Goal: Information Seeking & Learning: Learn about a topic

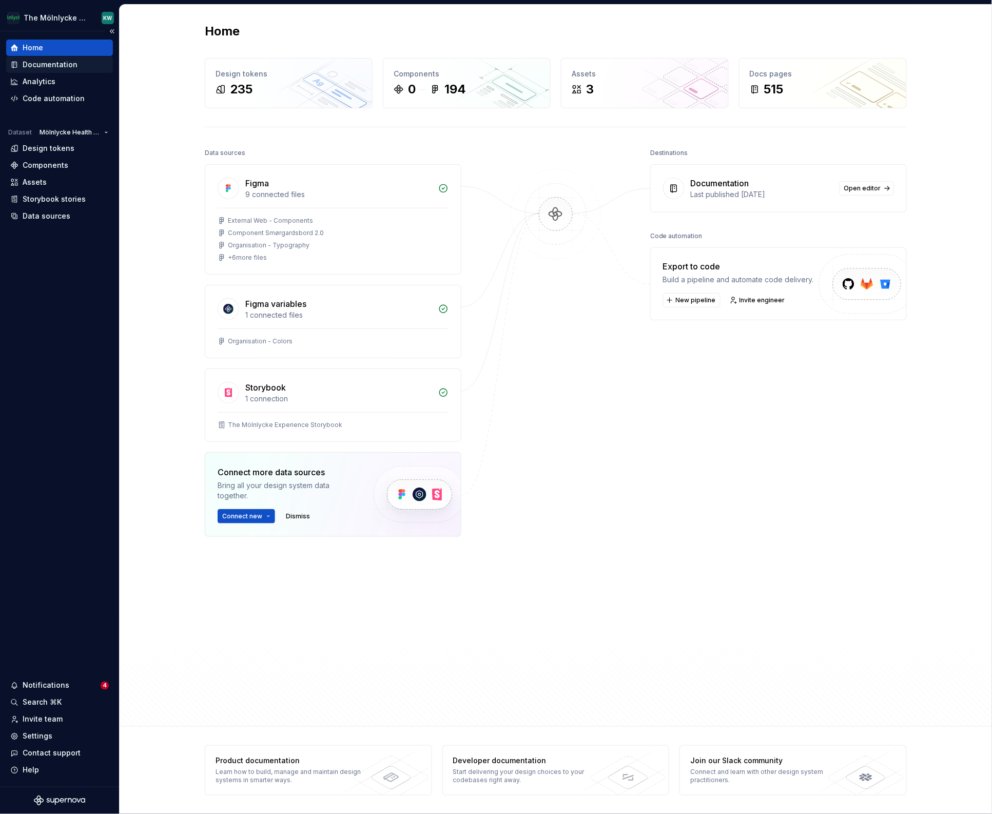
click at [46, 62] on div "Documentation" at bounding box center [50, 65] width 55 height 10
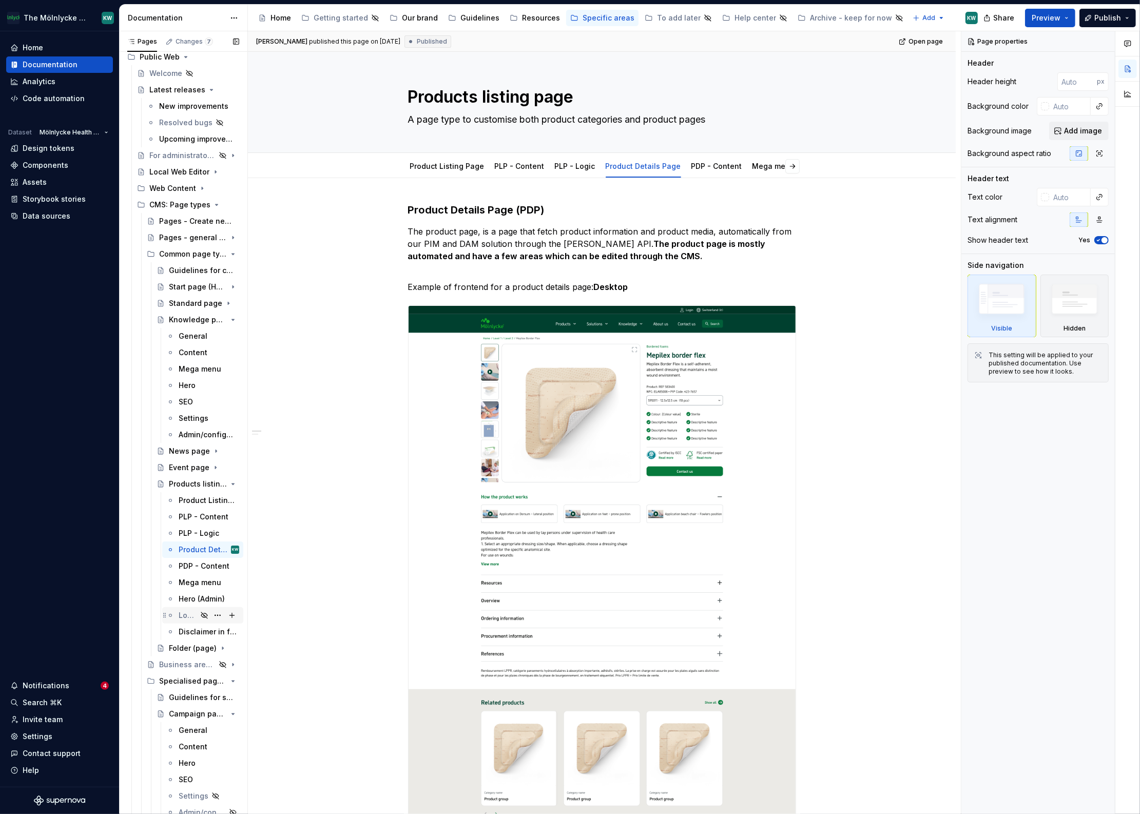
scroll to position [29, 0]
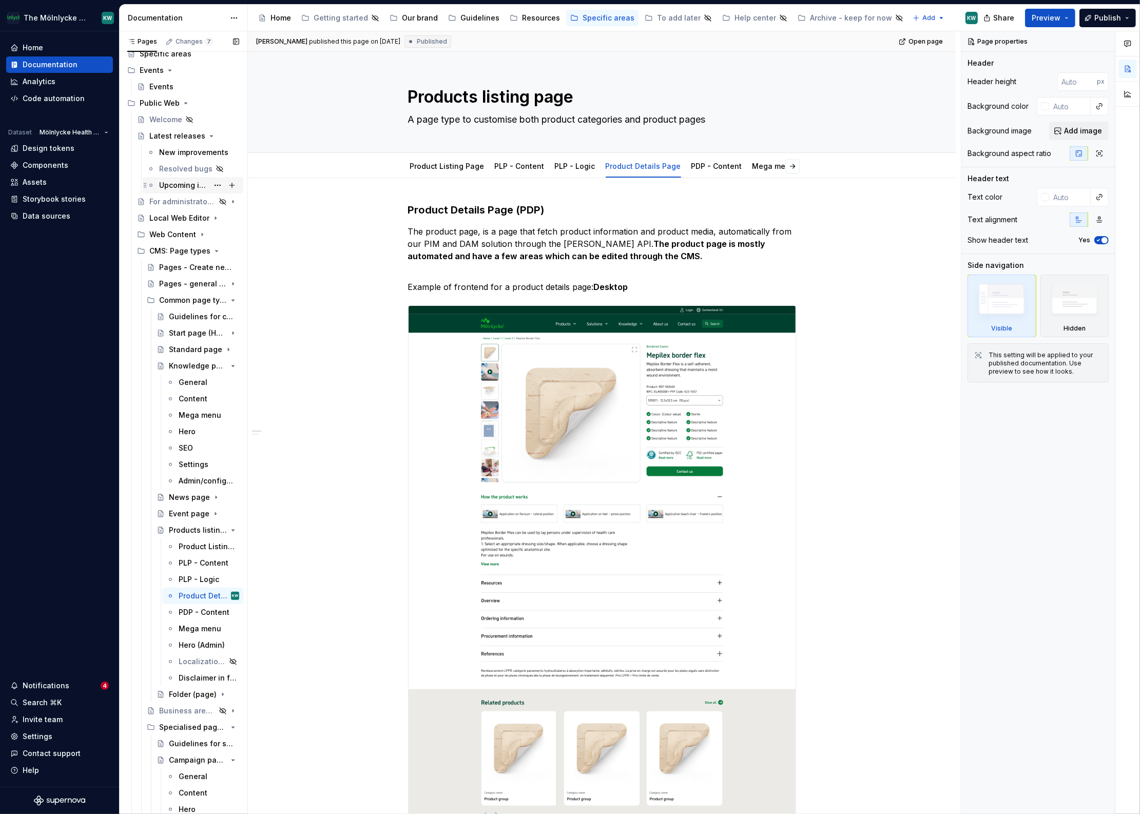
click at [179, 189] on div "Upcoming improvements" at bounding box center [183, 185] width 49 height 10
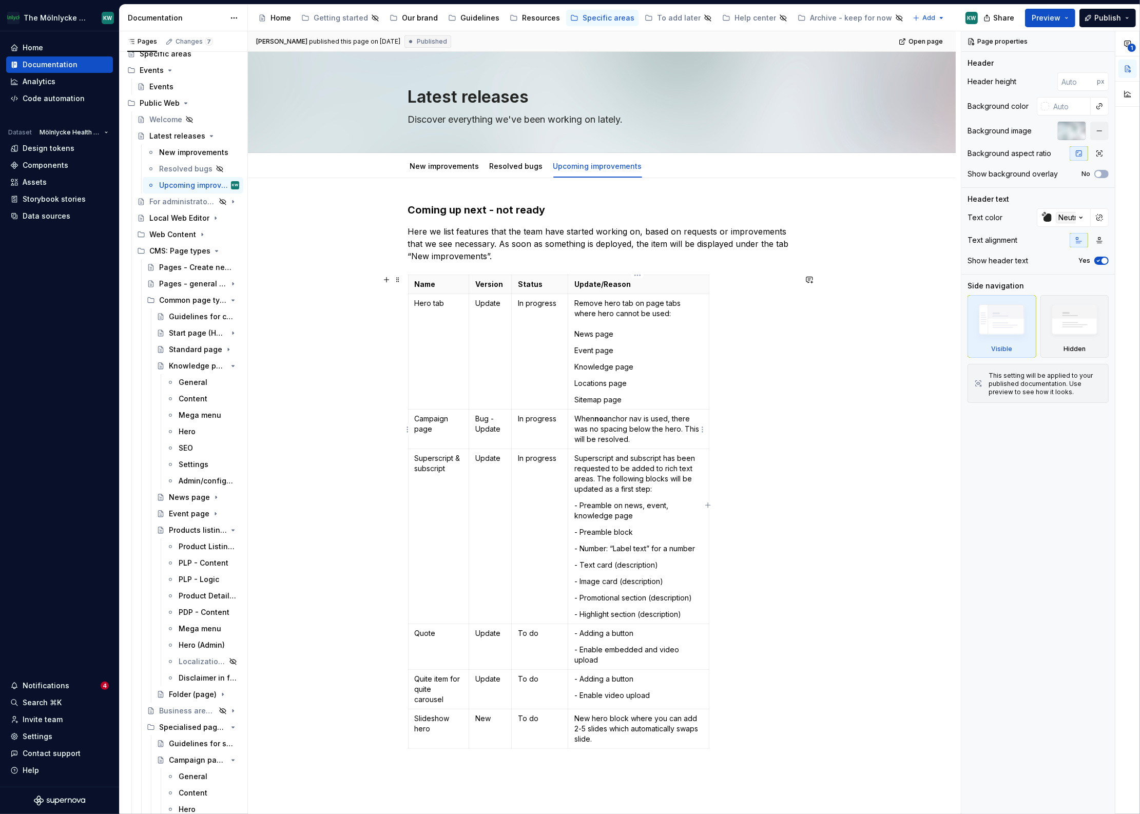
type textarea "*"
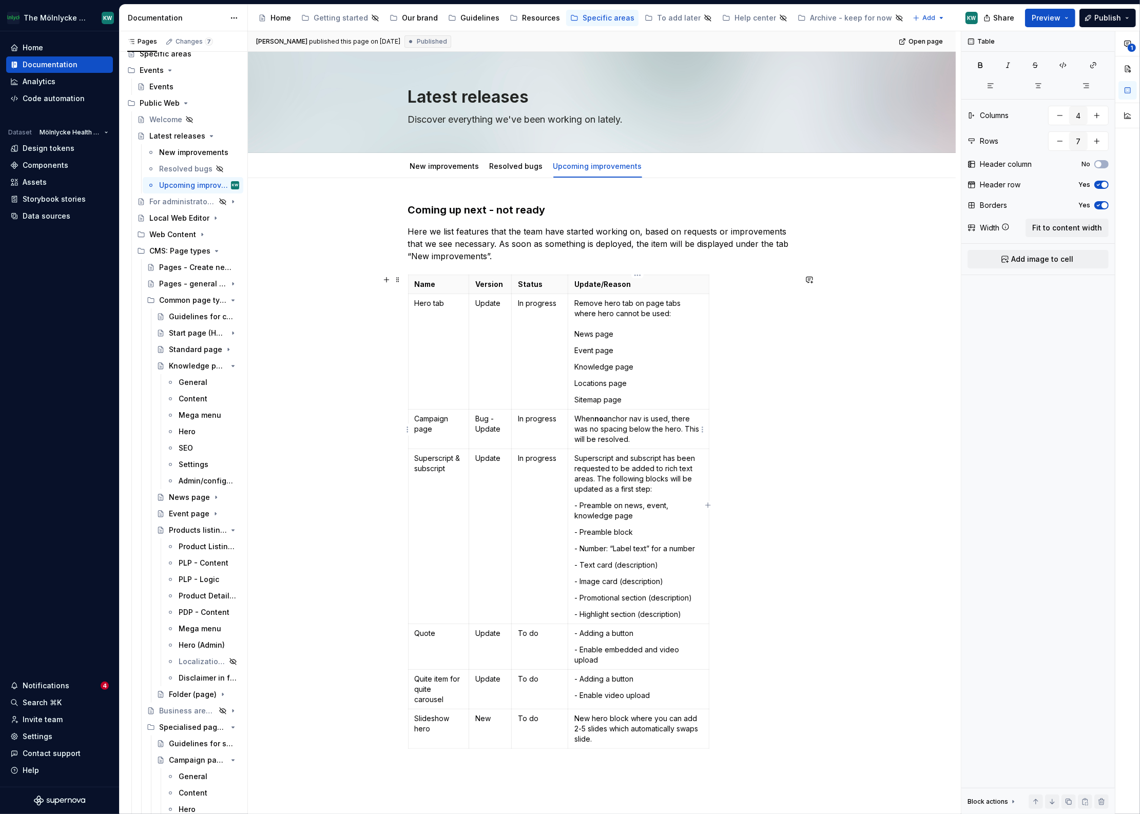
click at [580, 429] on p "When no anchor nav is used, there was no spacing below the hero. This will be r…" at bounding box center [638, 429] width 128 height 31
click at [580, 428] on p "When no anchor nav is used, there was no spacing below the hero. This will be r…" at bounding box center [638, 429] width 128 height 31
click at [791, 469] on div "Name Version Status Update/Reason Hero tab Update In progress Remove hero tab o…" at bounding box center [602, 513] width 388 height 478
drag, startPoint x: 677, startPoint y: 430, endPoint x: 679, endPoint y: 435, distance: 5.5
click at [679, 435] on p "When no anchor nav is used, there is no spacing below the hero. This will be re…" at bounding box center [638, 429] width 128 height 31
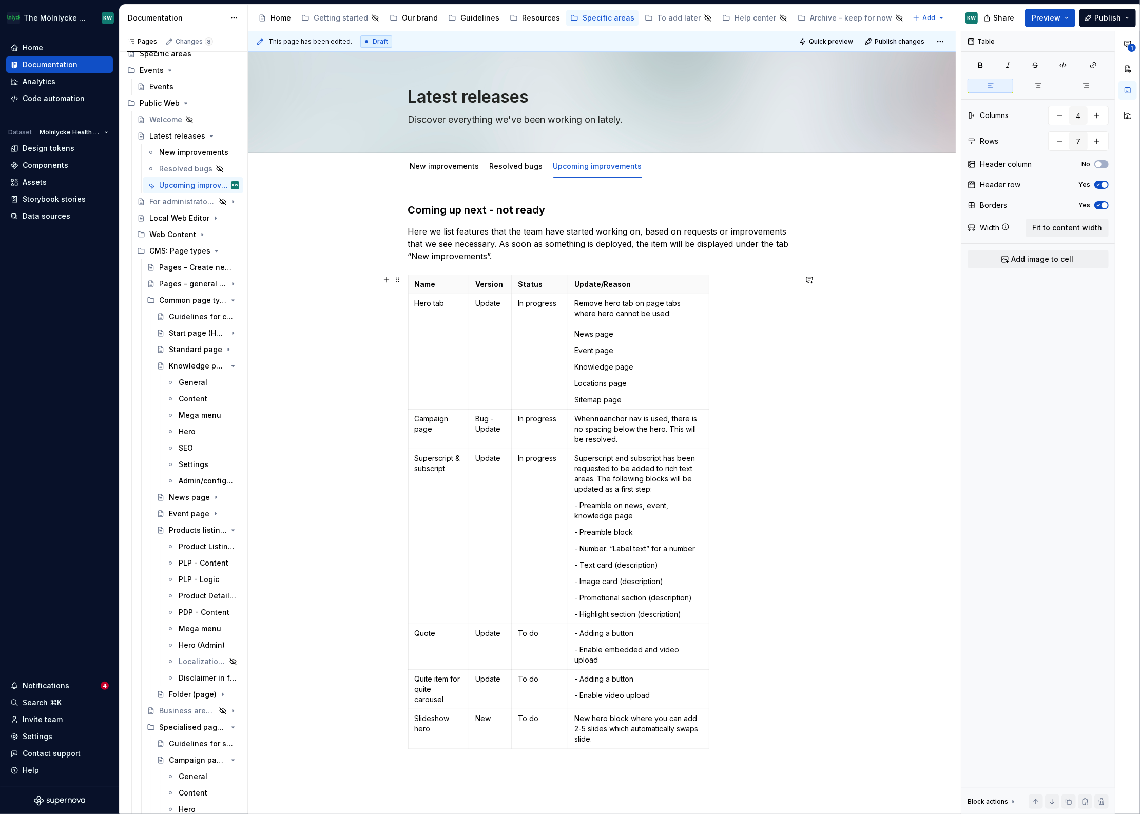
click at [773, 455] on div "Name Version Status Update/Reason Hero tab Update In progress Remove hero tab o…" at bounding box center [602, 513] width 388 height 478
click at [666, 315] on p "Remove hero tab on page tabs where hero cannot be used: News page" at bounding box center [638, 318] width 128 height 41
type textarea "*"
